Goal: Task Accomplishment & Management: Use online tool/utility

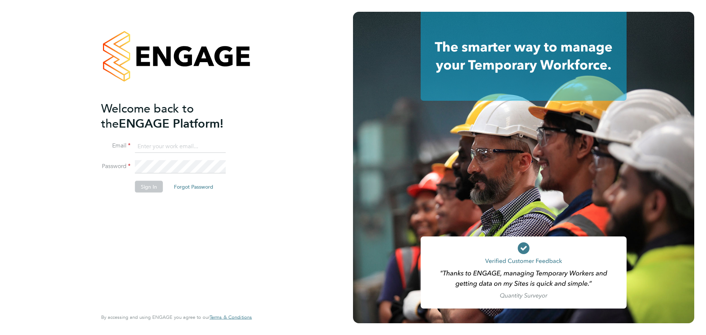
type input "[PERSON_NAME][EMAIL_ADDRESS][DOMAIN_NAME]"
click at [43, 260] on div "Welcome back to the ENGAGE Platform! Email [PERSON_NAME][EMAIL_ADDRESS][DOMAIN_…" at bounding box center [176, 167] width 353 height 335
click at [157, 184] on button "Sign In" at bounding box center [149, 187] width 28 height 12
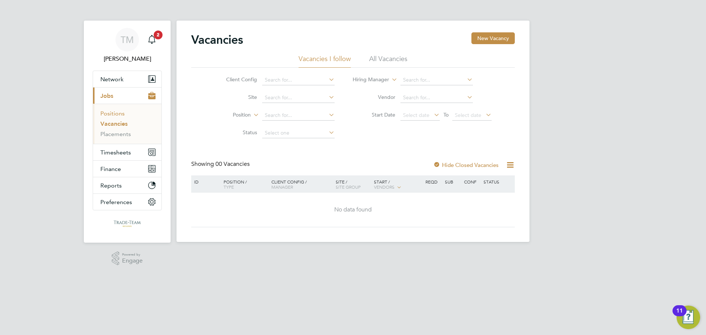
click at [113, 115] on link "Positions" at bounding box center [112, 113] width 24 height 7
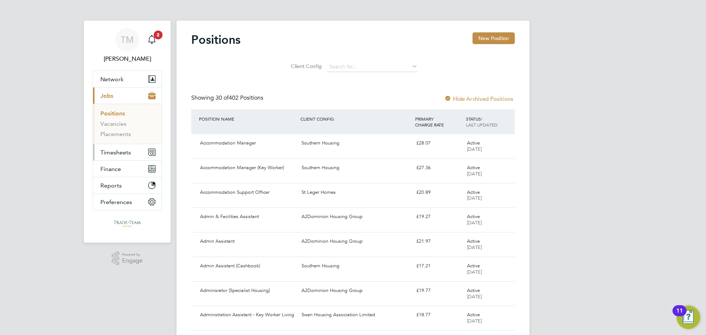
click at [127, 148] on button "Timesheets" at bounding box center [127, 152] width 68 height 16
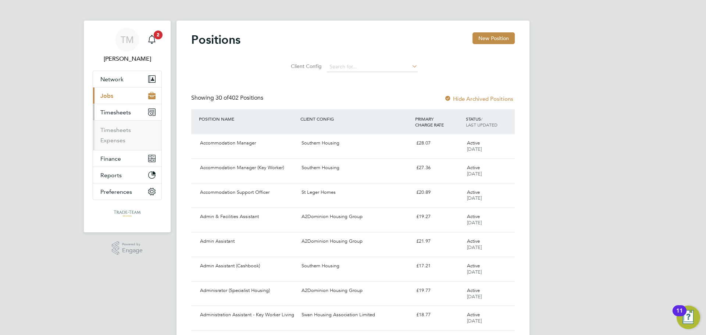
click at [119, 120] on button "Timesheets" at bounding box center [127, 112] width 68 height 16
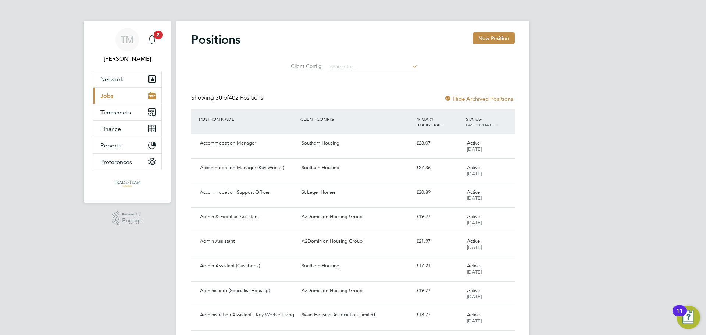
click at [119, 127] on ul "Network Team Members Businesses Sites Workers Contacts Current page: Jobs Posit…" at bounding box center [127, 121] width 69 height 100
drag, startPoint x: 124, startPoint y: 108, endPoint x: 124, endPoint y: 117, distance: 9.2
click at [124, 110] on button "Timesheets" at bounding box center [127, 112] width 68 height 16
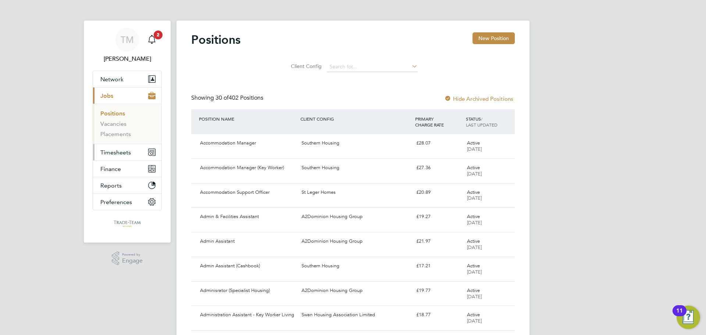
click at [111, 148] on button "Timesheets" at bounding box center [127, 152] width 68 height 16
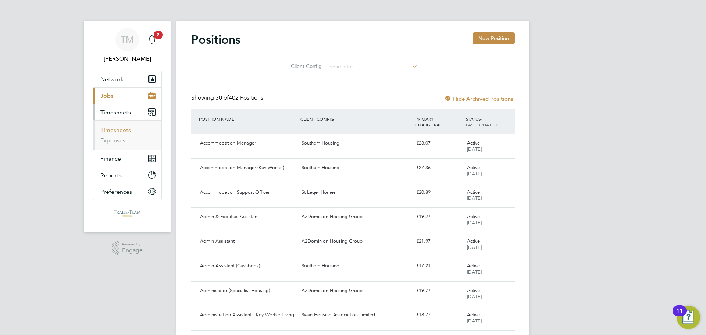
click at [121, 132] on link "Timesheets" at bounding box center [115, 130] width 31 height 7
